Goal: Navigation & Orientation: Find specific page/section

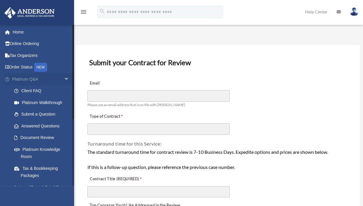
click at [64, 81] on span "arrow_drop_down" at bounding box center [70, 79] width 12 height 12
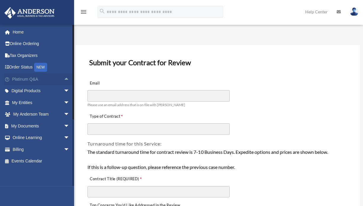
click at [64, 81] on span "arrow_drop_up" at bounding box center [70, 79] width 12 height 12
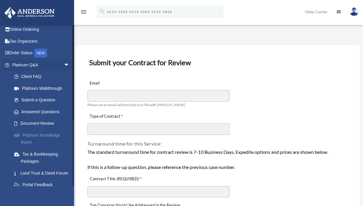
scroll to position [30, 0]
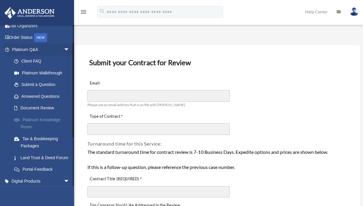
click at [27, 124] on link "Platinum Knowledge Room" at bounding box center [43, 123] width 70 height 19
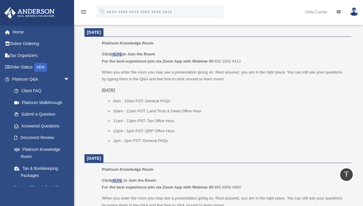
scroll to position [266, 0]
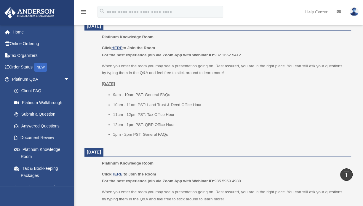
drag, startPoint x: 101, startPoint y: 47, endPoint x: 158, endPoint y: 46, distance: 57.5
click at [158, 46] on ul "Platinum Knowledge Room Click HERE to Join the Room For the best experience joi…" at bounding box center [218, 87] width 258 height 108
click at [158, 47] on p "Click HERE to Join the Room For the best experience join via Zoom App with Webi…" at bounding box center [224, 51] width 245 height 14
click at [155, 47] on b "Click HERE to Join the Room" at bounding box center [128, 48] width 53 height 4
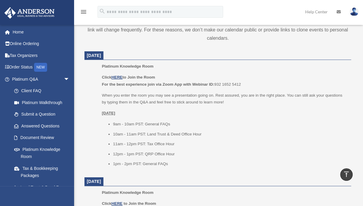
scroll to position [237, 0]
drag, startPoint x: 87, startPoint y: 55, endPoint x: 119, endPoint y: 54, distance: 32.3
click at [103, 54] on span "October 3, 2025" at bounding box center [93, 56] width 19 height 9
click at [101, 55] on span "October 3, 2025" at bounding box center [94, 55] width 14 height 5
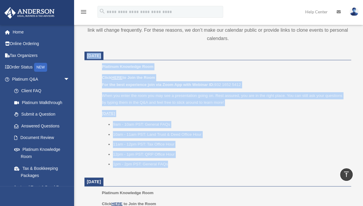
drag, startPoint x: 79, startPoint y: 46, endPoint x: 185, endPoint y: 161, distance: 156.6
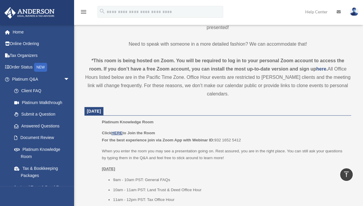
scroll to position [177, 0]
